Goal: Check status: Check status

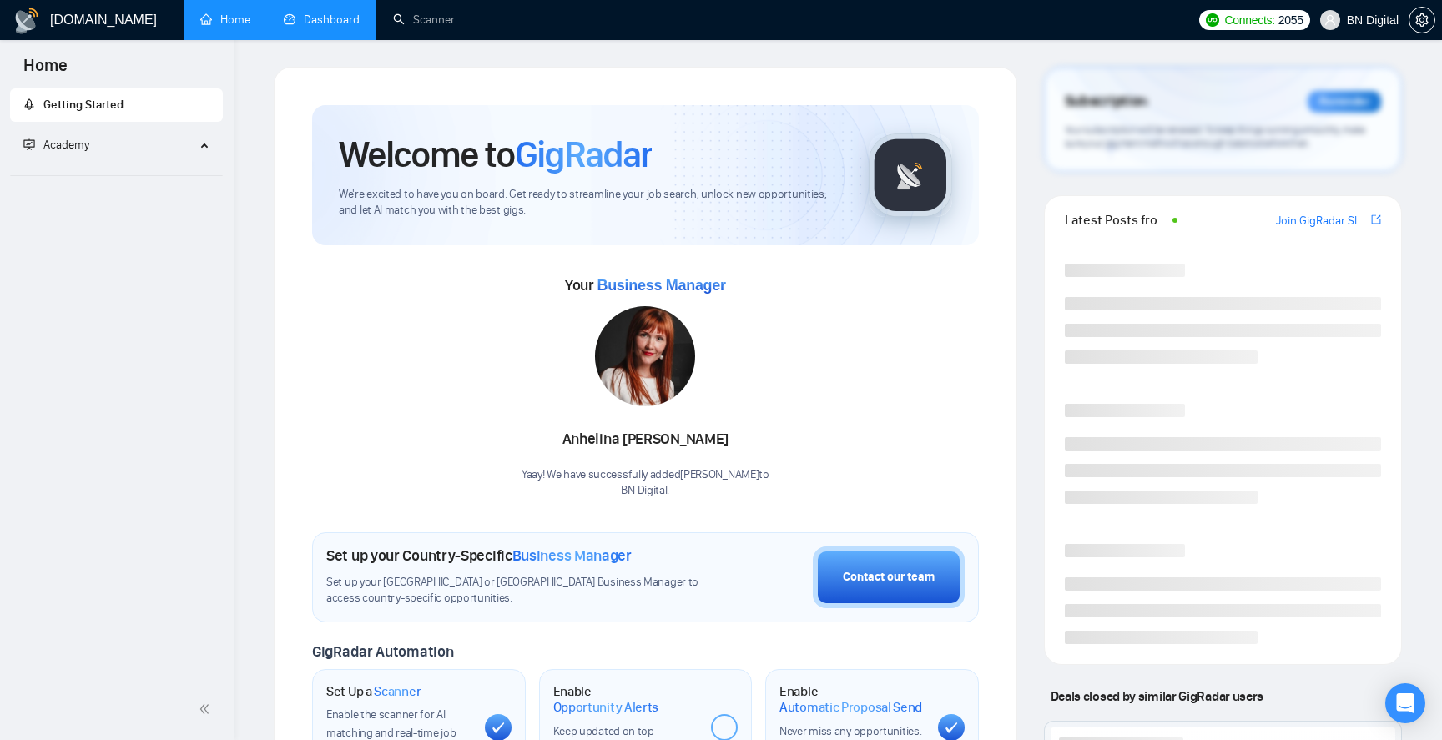
click at [322, 23] on link "Dashboard" at bounding box center [322, 20] width 76 height 14
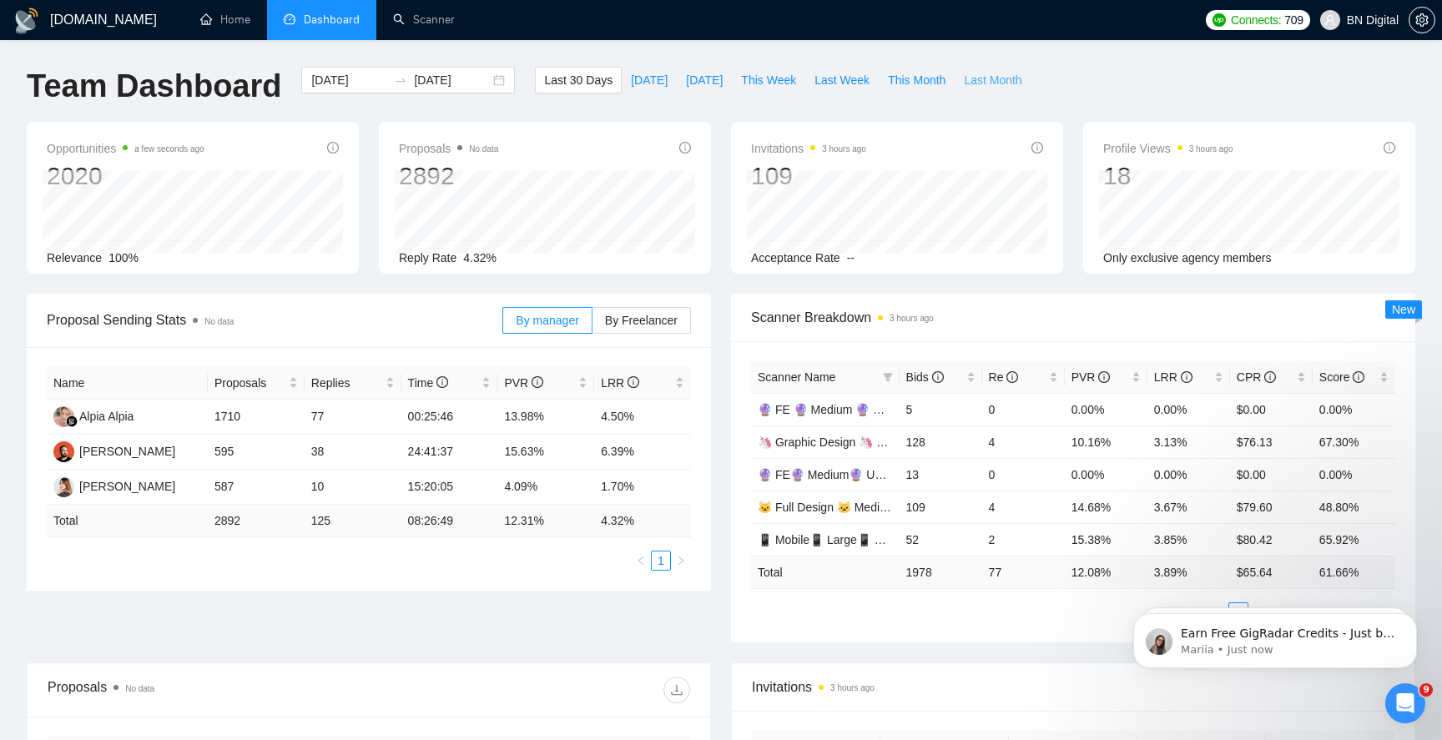
click at [984, 77] on span "Last Month" at bounding box center [993, 80] width 58 height 18
type input "[DATE]"
click at [558, 79] on span "Last 30 Days" at bounding box center [578, 80] width 68 height 18
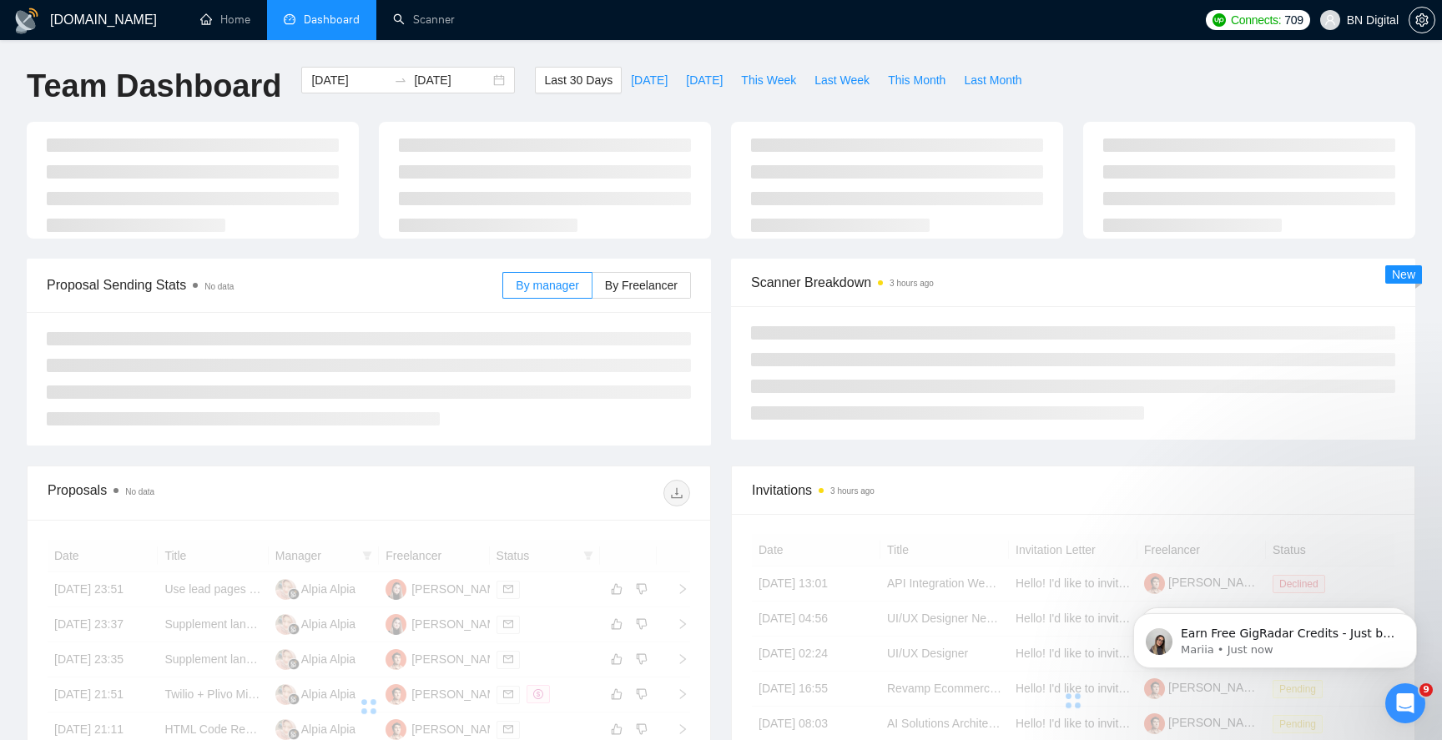
type input "[DATE]"
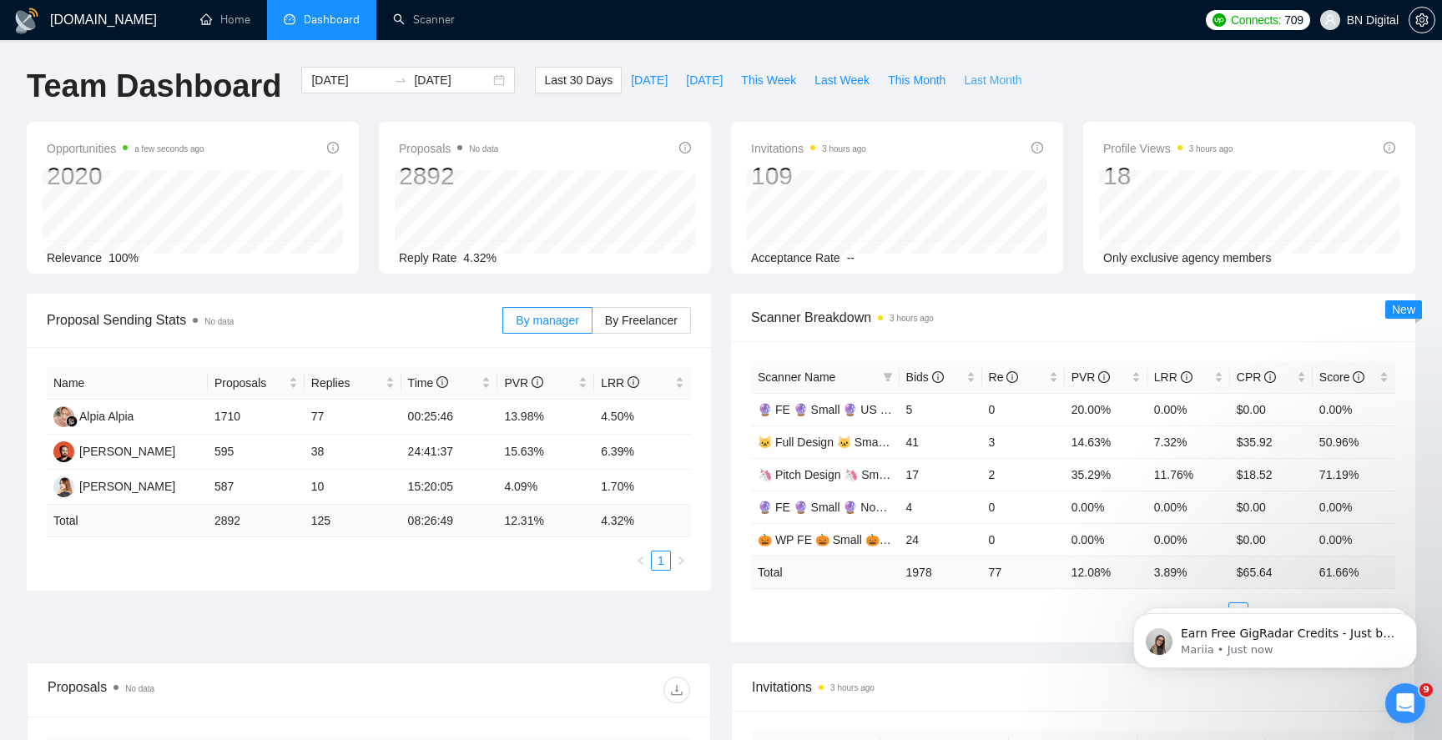
click at [984, 86] on span "Last Month" at bounding box center [993, 80] width 58 height 18
type input "[DATE]"
click at [559, 84] on span "Last 30 Days" at bounding box center [578, 80] width 68 height 18
type input "[DATE]"
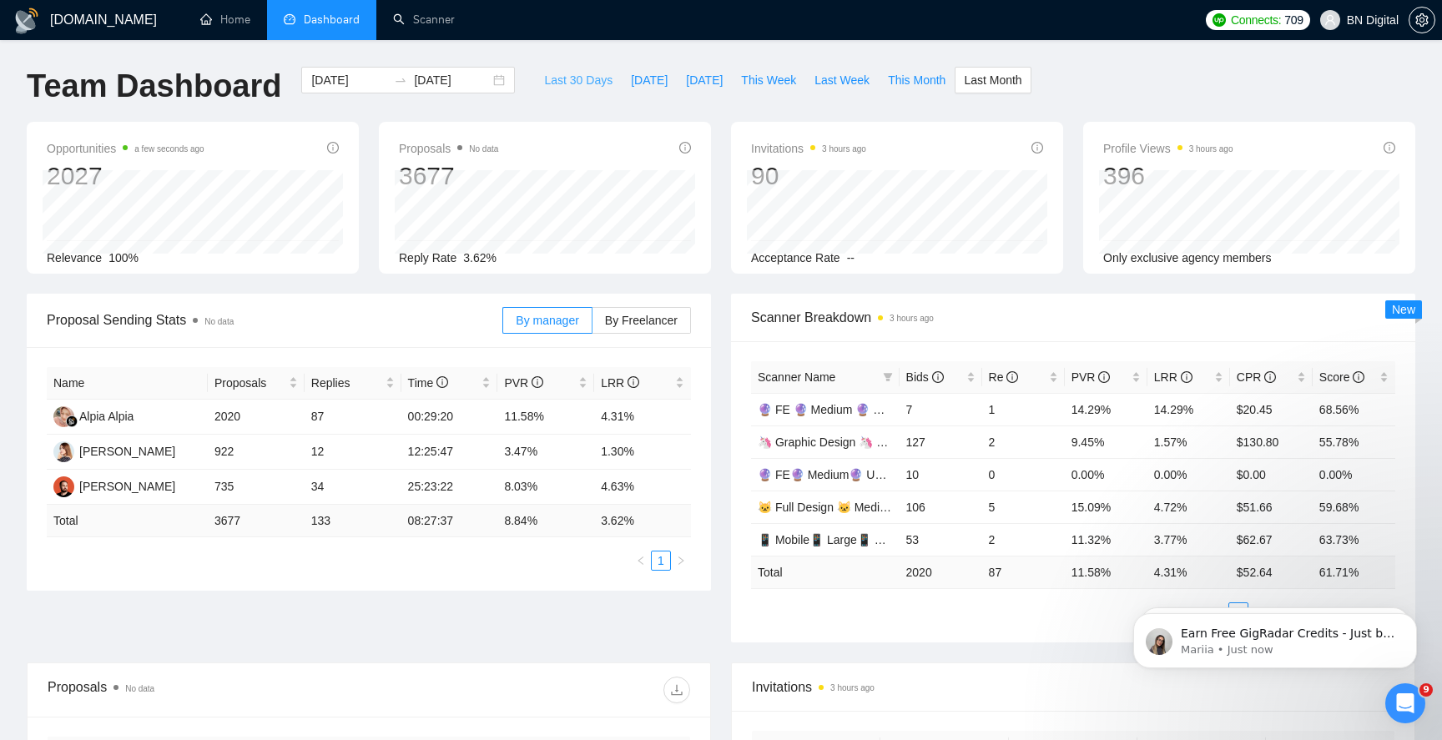
type input "[DATE]"
click at [504, 55] on div "[DOMAIN_NAME] Home Dashboard Scanner Connects: 709 BN Digital Team Dashboard [D…" at bounding box center [721, 661] width 1442 height 1323
